Goal: Information Seeking & Learning: Learn about a topic

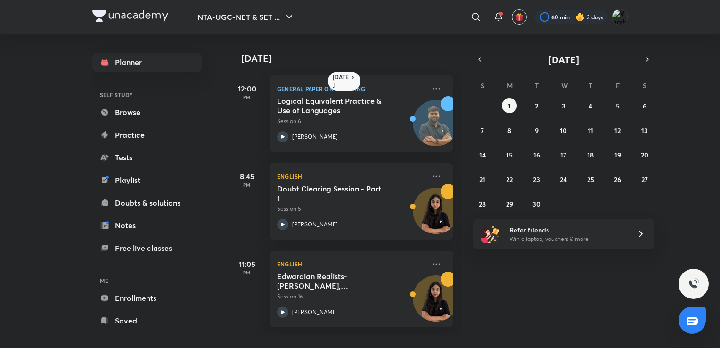
click at [620, 287] on div "[DATE] 12:00 PM General Paper on Teaching Logical Equivalent Practice & Use of …" at bounding box center [473, 184] width 490 height 301
click at [344, 273] on h5 "Edwardian Realists- [PERSON_NAME], [PERSON_NAME], [PERSON_NAME], [PERSON_NAME],…" at bounding box center [335, 281] width 117 height 19
